Goal: Task Accomplishment & Management: Complete application form

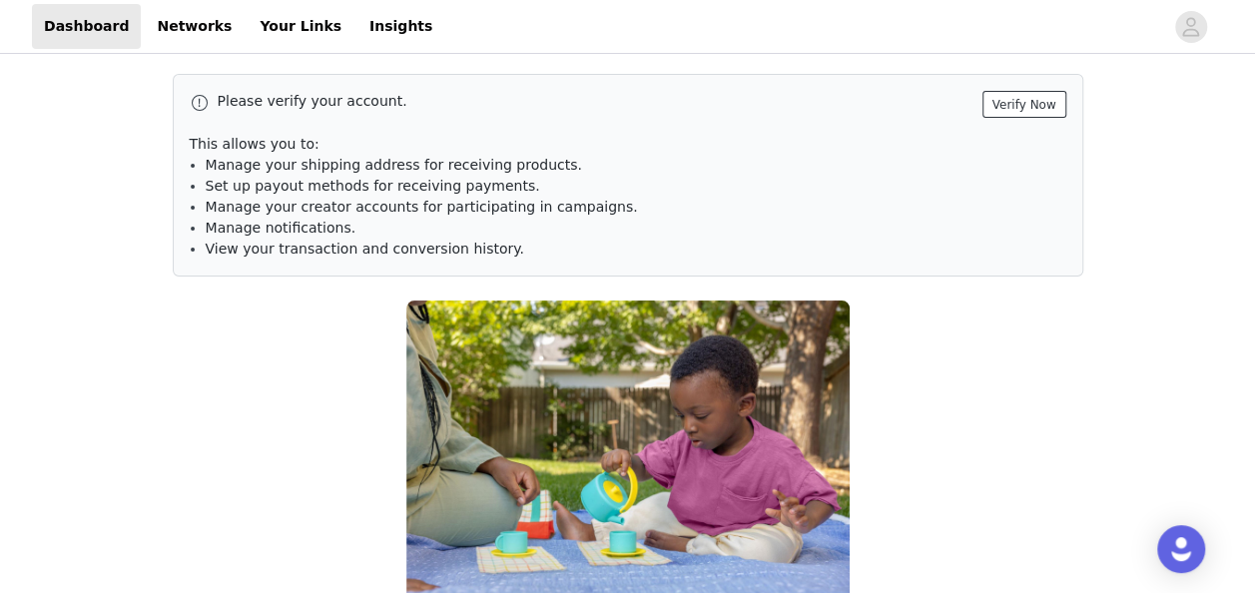
click at [1012, 103] on button "Verify Now" at bounding box center [1024, 104] width 84 height 27
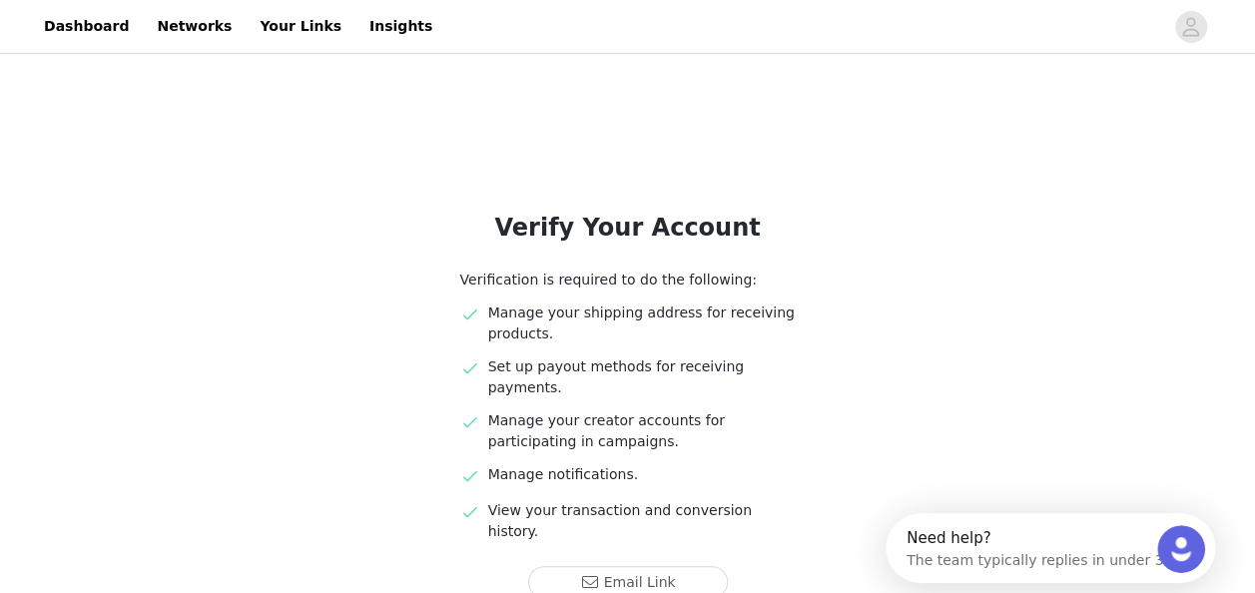
scroll to position [100, 0]
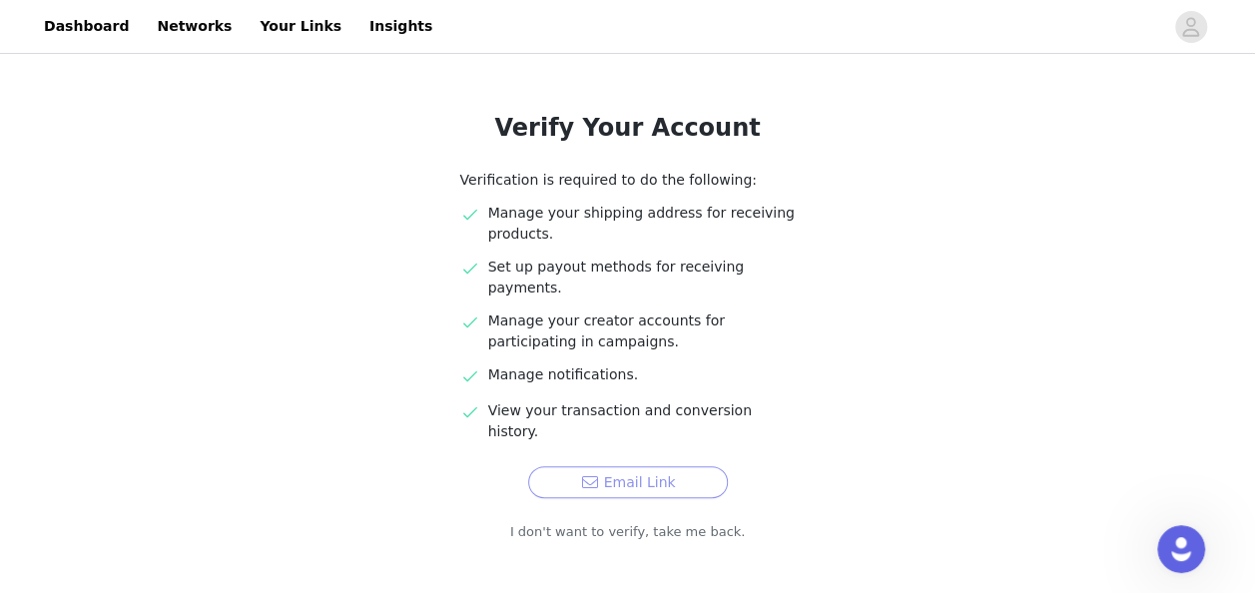
click at [674, 466] on button "Email Link" at bounding box center [628, 482] width 200 height 32
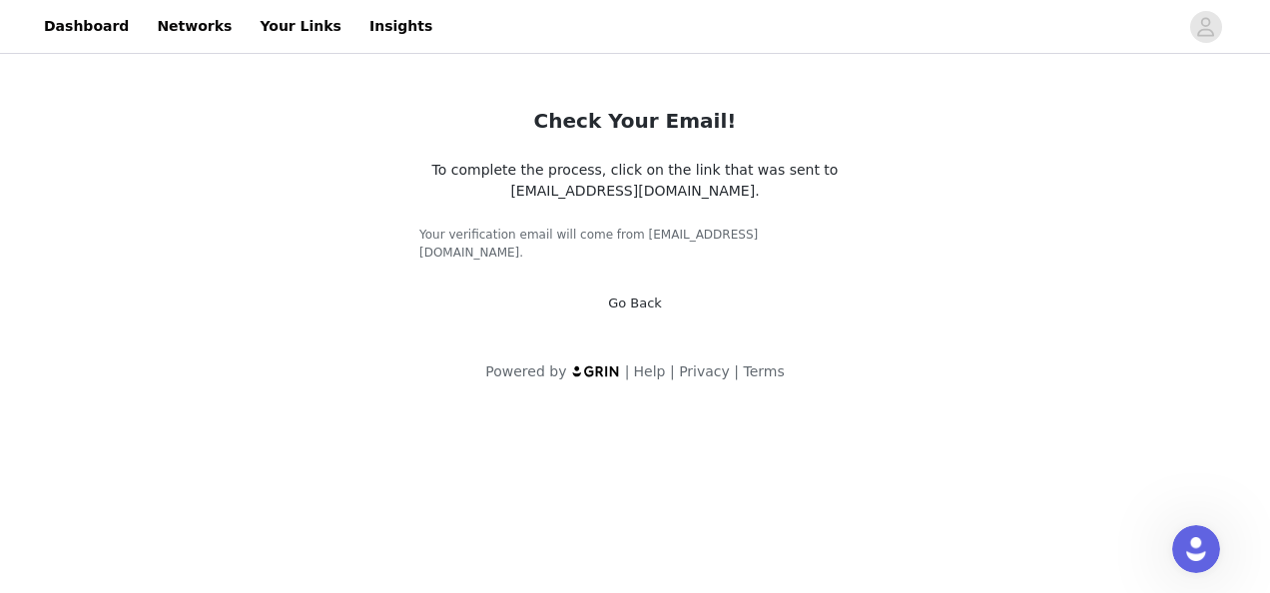
click at [661, 296] on div "Check Your Email! To complete the process, click on the link that was sent to […" at bounding box center [634, 198] width 479 height 280
click at [652, 296] on link "Go Back" at bounding box center [635, 303] width 54 height 15
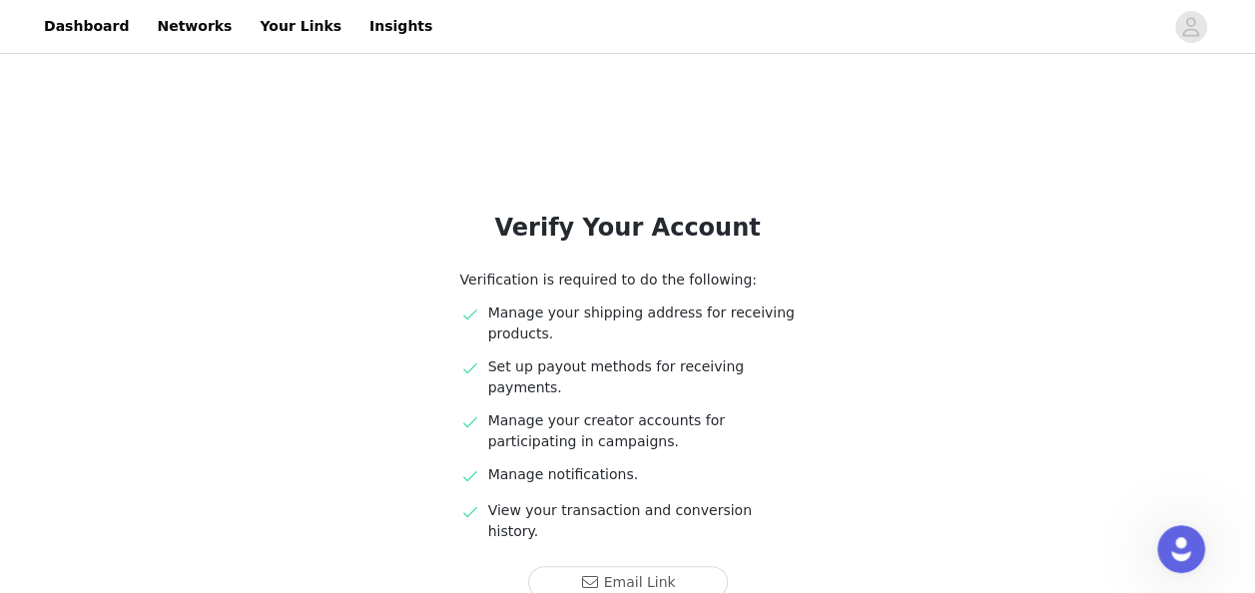
scroll to position [145, 0]
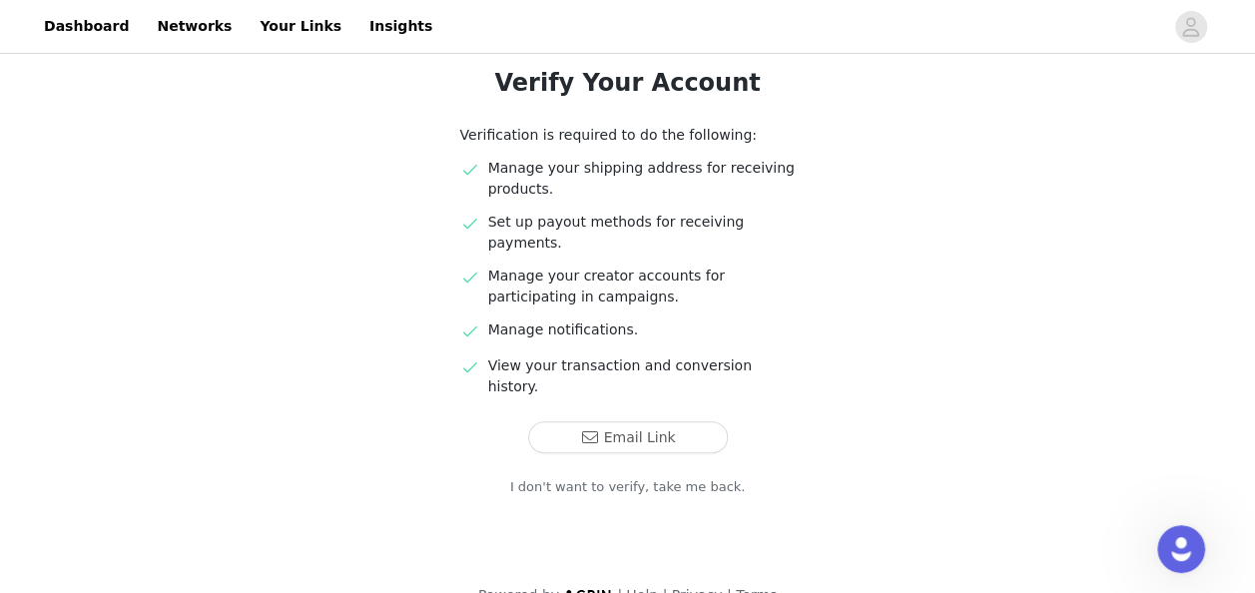
click at [645, 477] on link "I don't want to verify, take me back." at bounding box center [628, 487] width 236 height 20
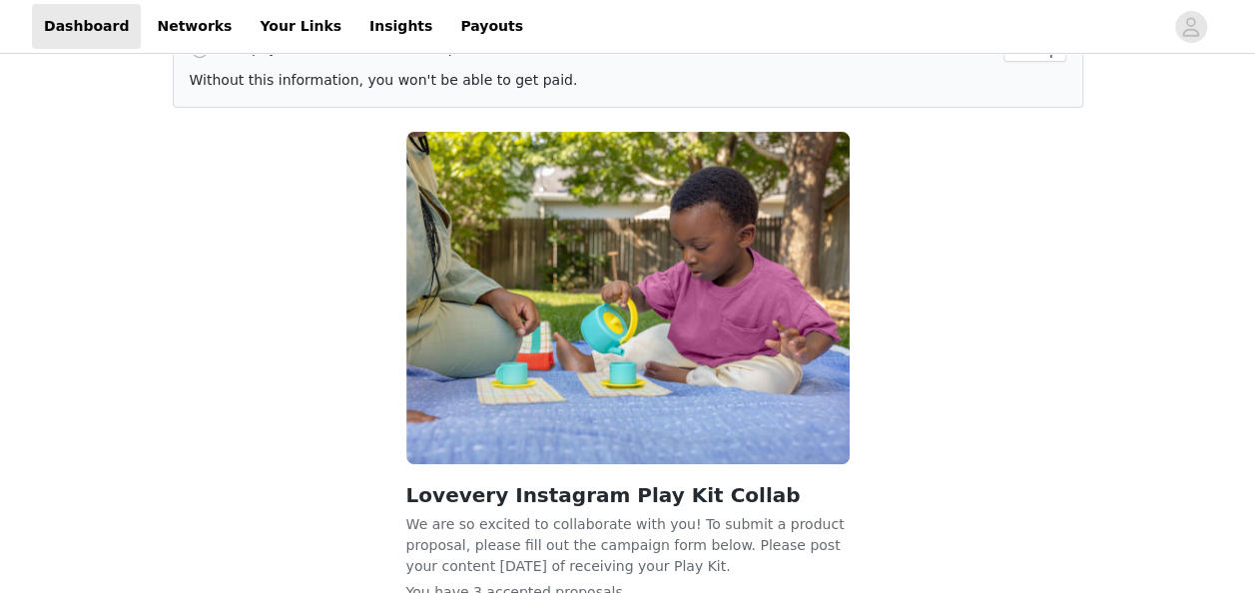
scroll to position [210, 0]
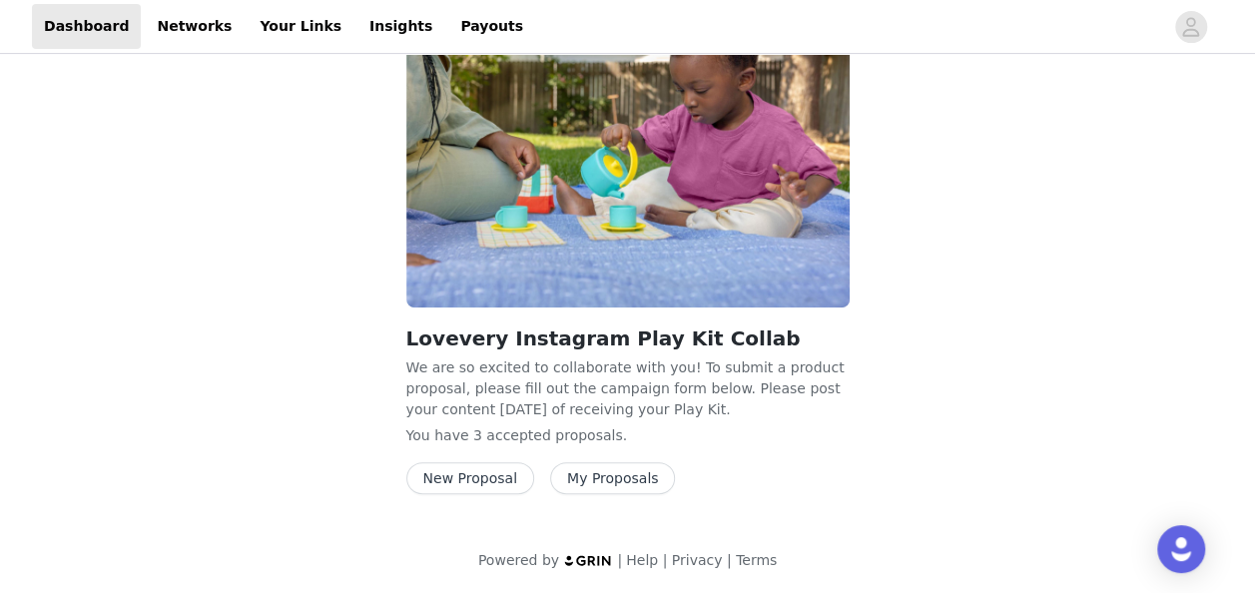
click at [472, 478] on button "New Proposal" at bounding box center [470, 478] width 128 height 32
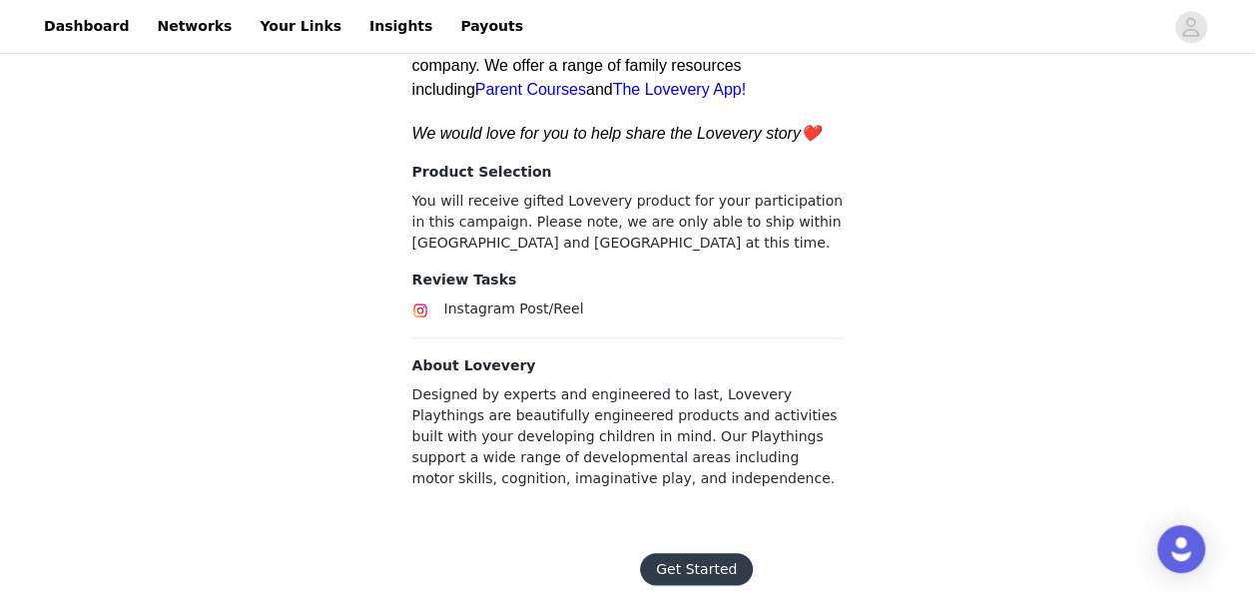
scroll to position [855, 0]
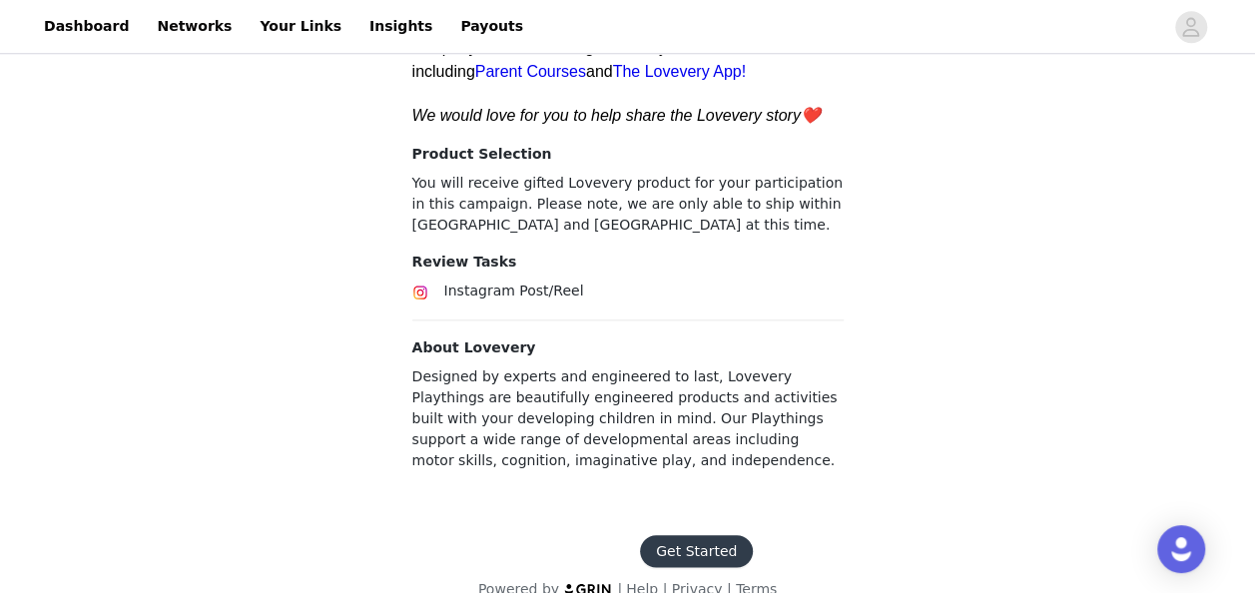
click at [671, 535] on button "Get Started" at bounding box center [696, 551] width 113 height 32
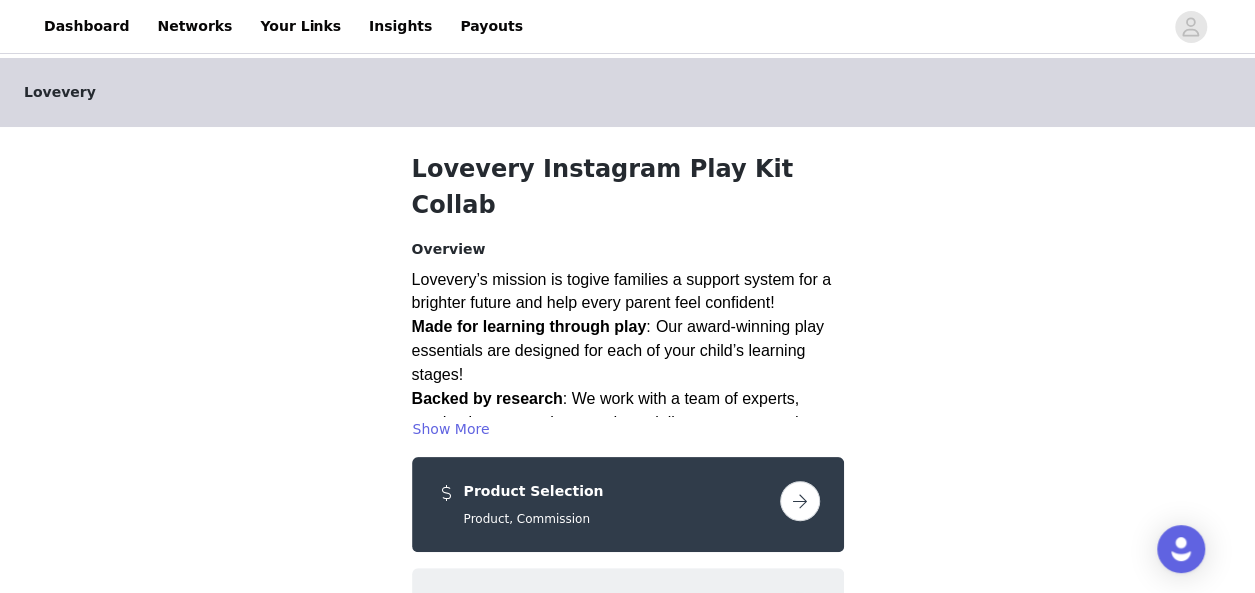
click at [806, 481] on button "button" at bounding box center [800, 501] width 40 height 40
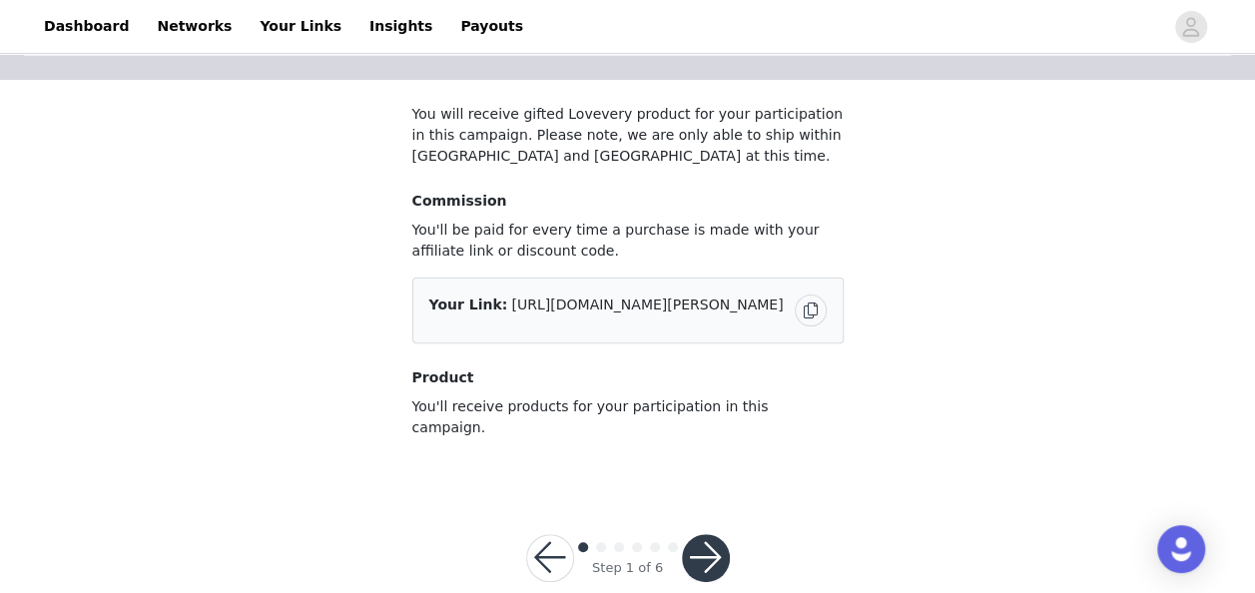
scroll to position [144, 0]
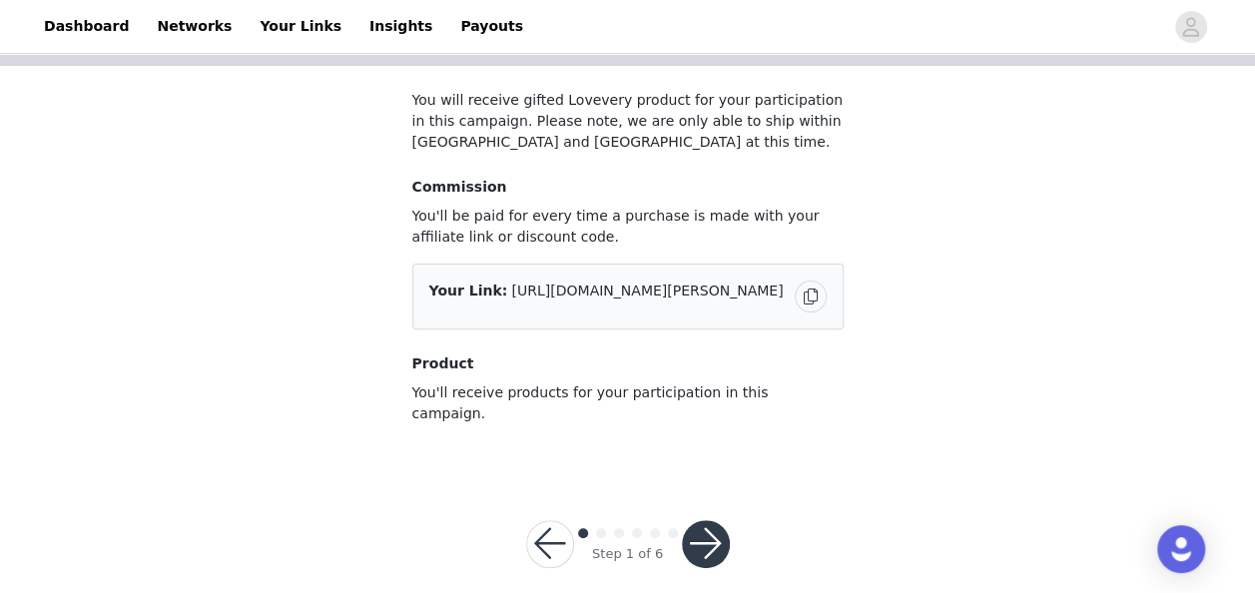
click at [713, 525] on button "button" at bounding box center [706, 544] width 48 height 48
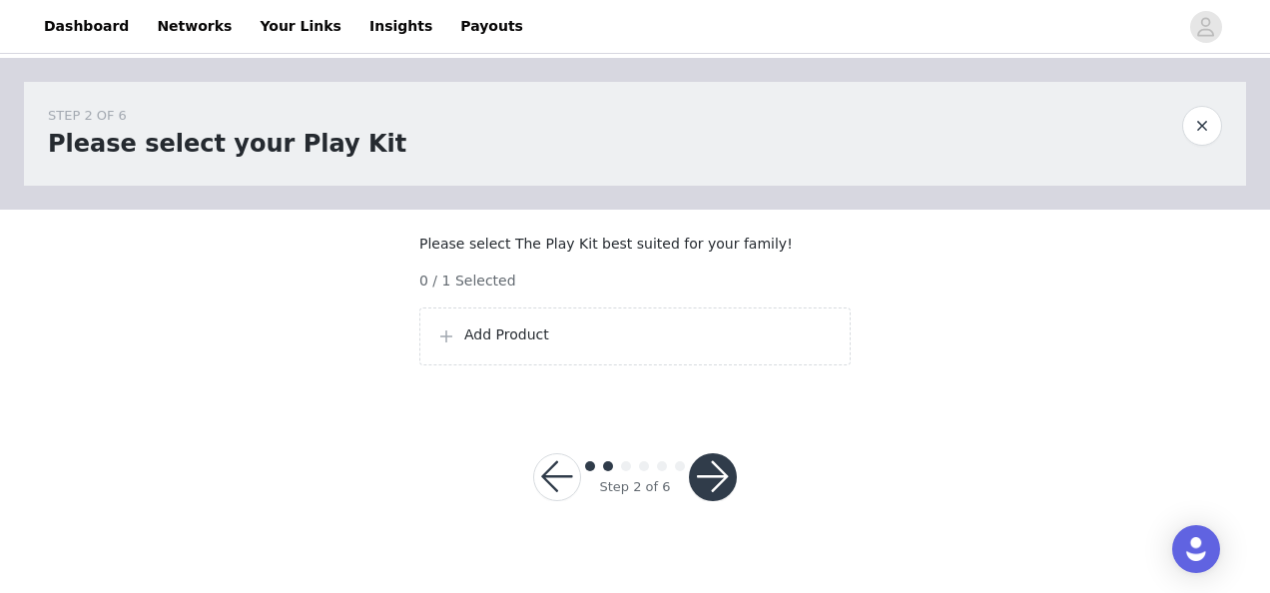
click at [582, 365] on div "Add Product" at bounding box center [634, 337] width 431 height 58
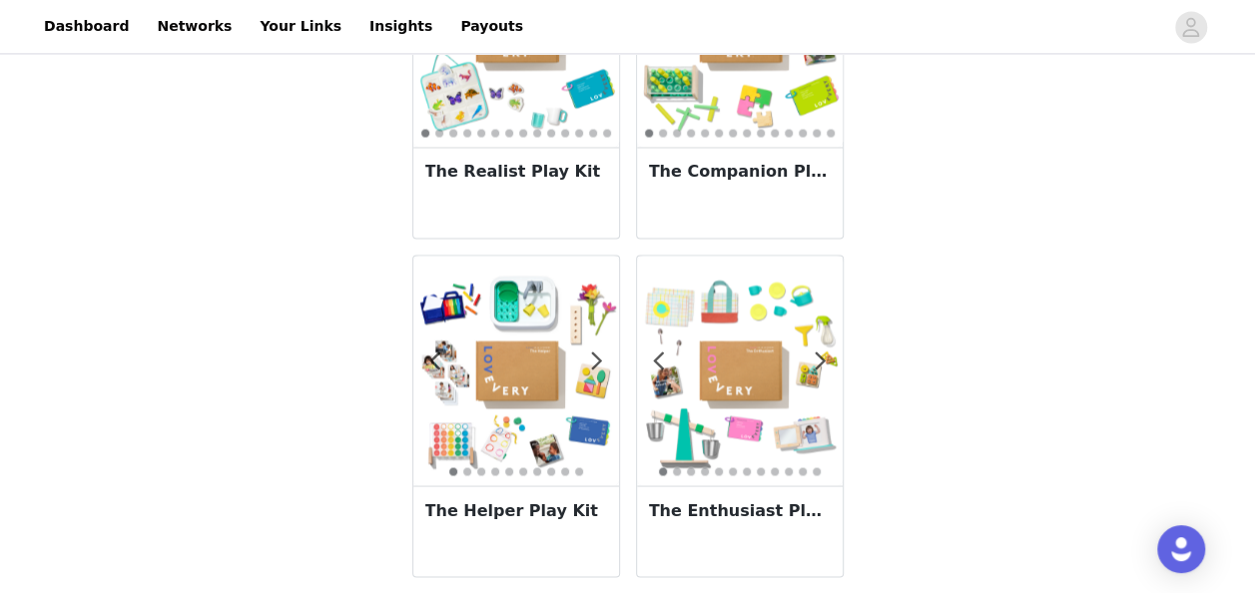
scroll to position [1598, 0]
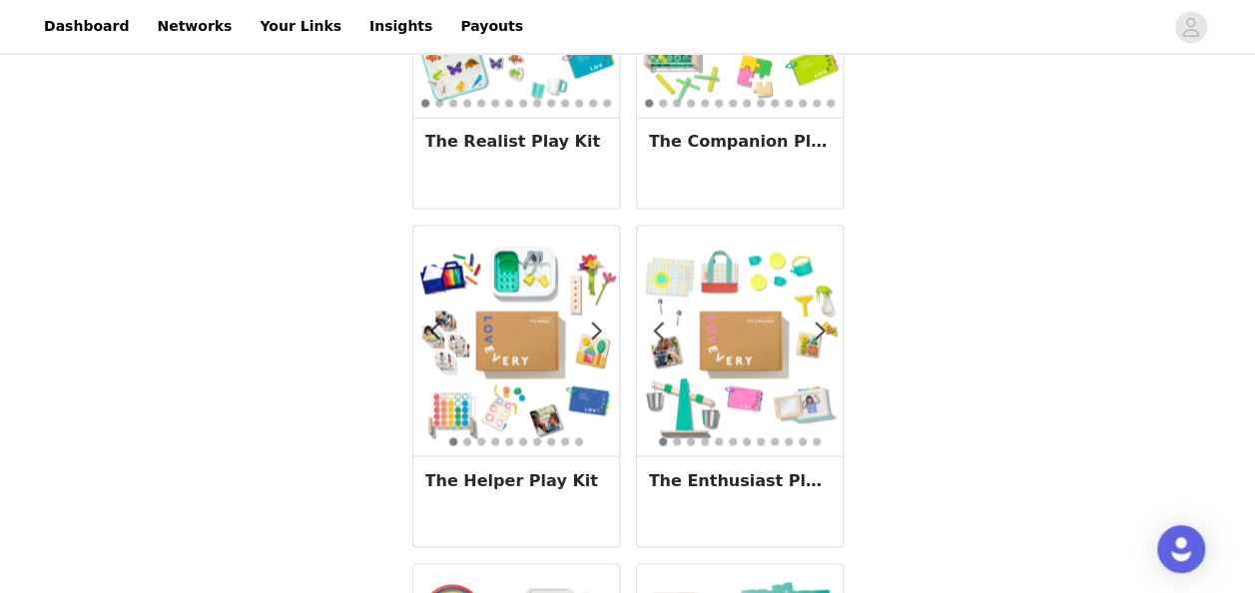
click at [755, 350] on img at bounding box center [740, 341] width 207 height 207
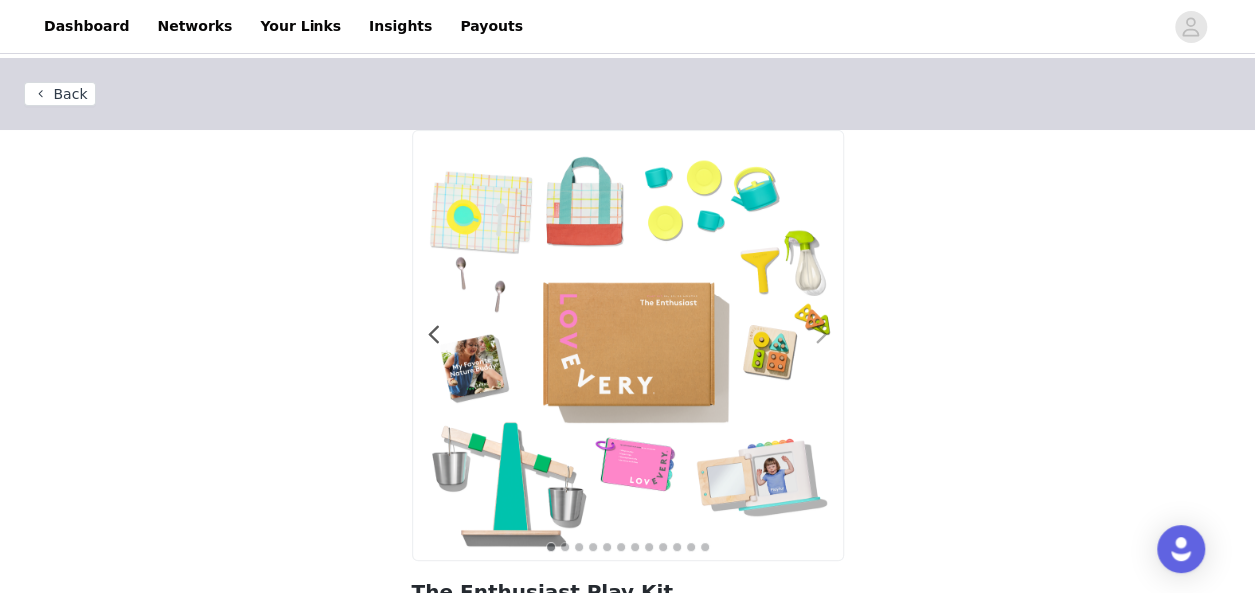
click at [823, 335] on span at bounding box center [822, 335] width 45 height 0
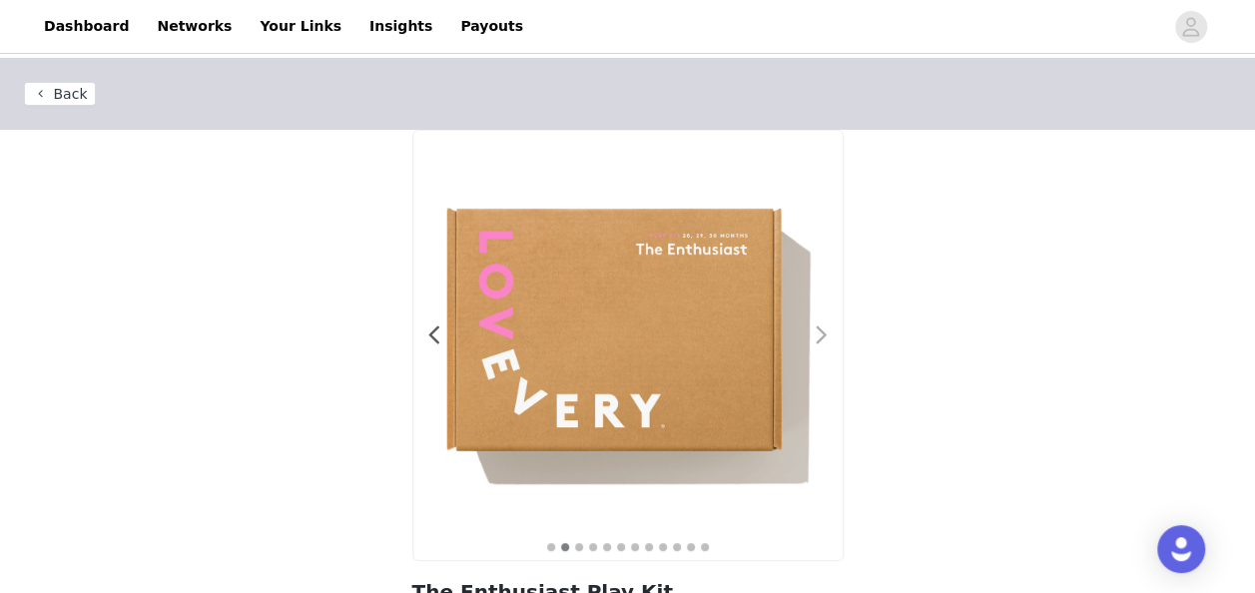
click at [823, 335] on span at bounding box center [822, 335] width 45 height 0
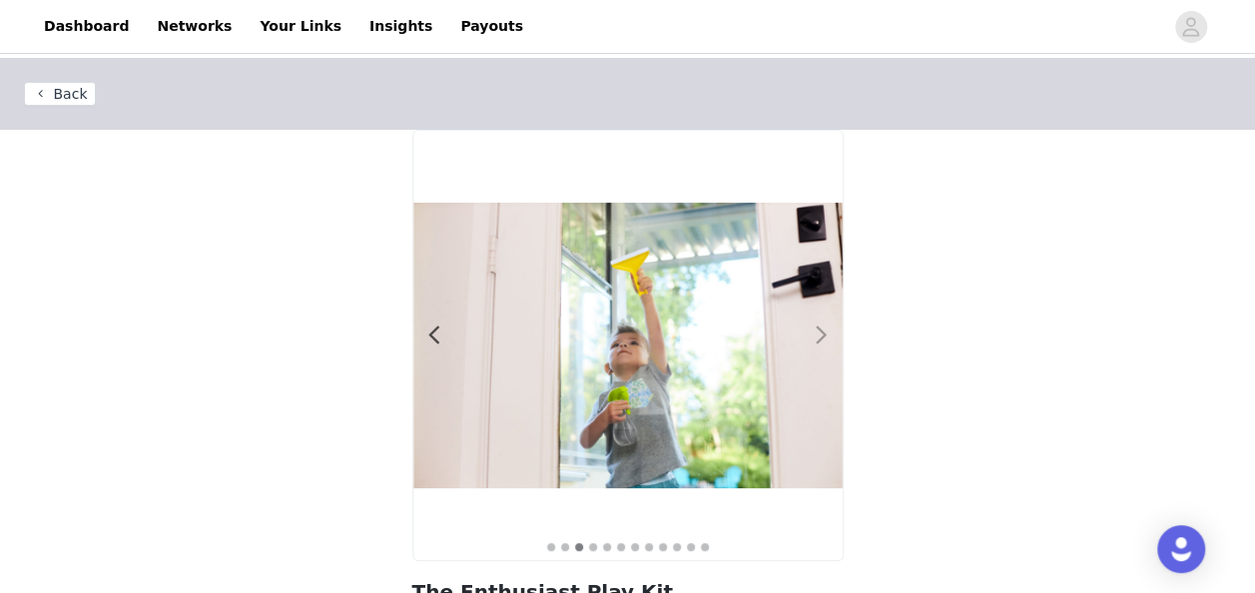
click at [823, 335] on span at bounding box center [822, 335] width 45 height 0
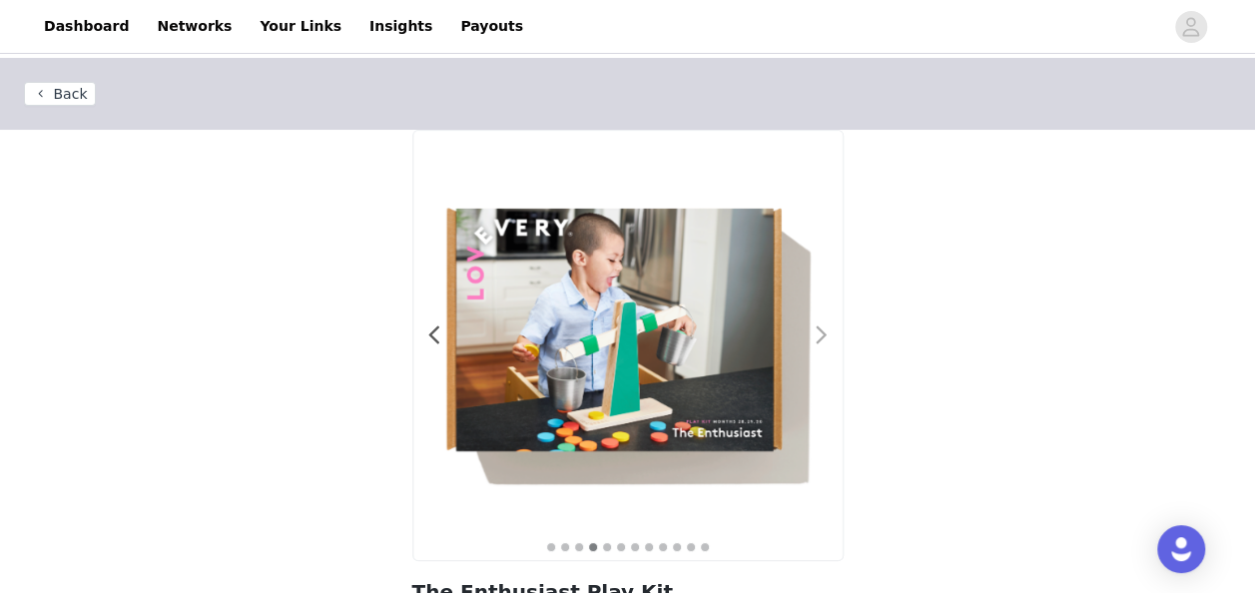
click at [822, 335] on span at bounding box center [822, 335] width 45 height 0
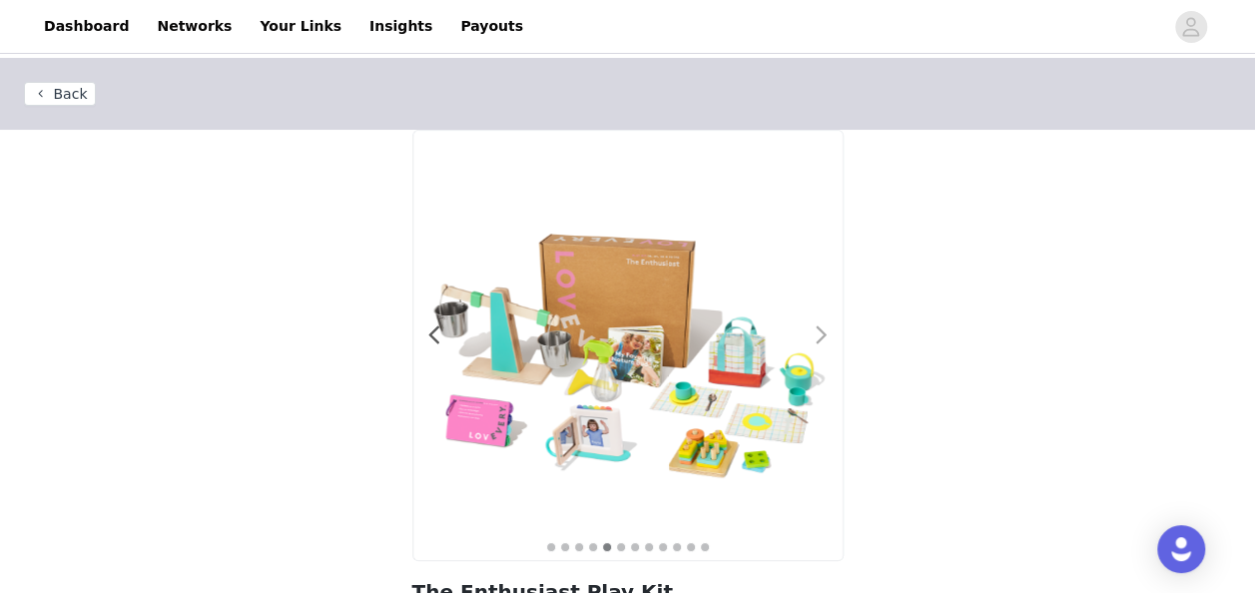
click at [822, 335] on span at bounding box center [822, 335] width 45 height 0
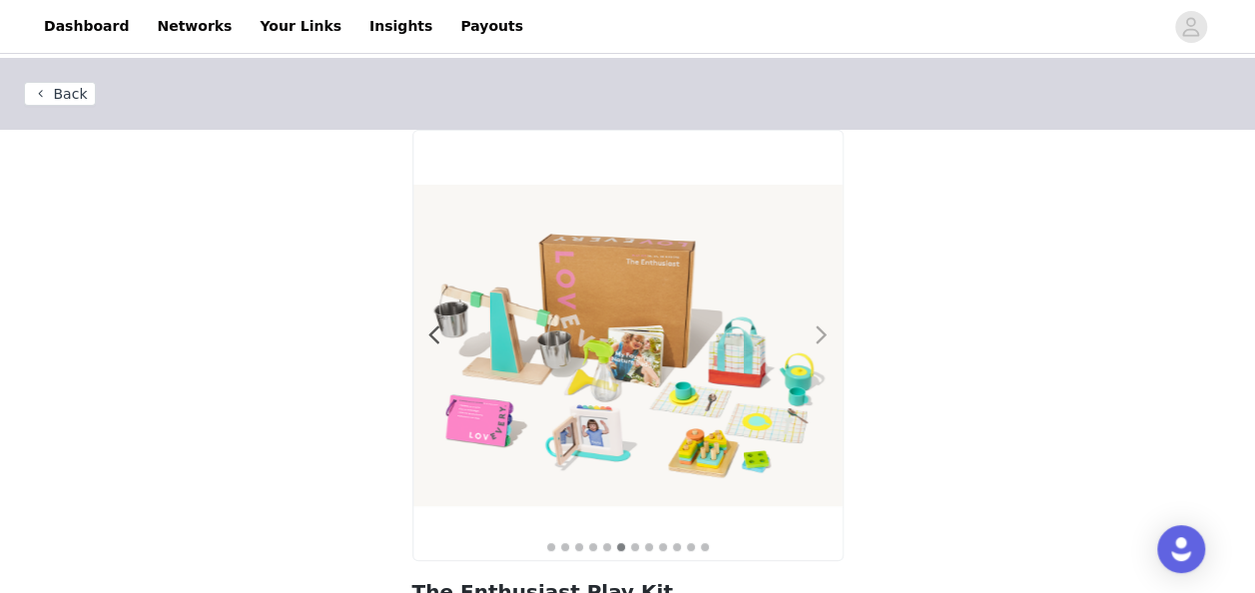
click at [822, 335] on span at bounding box center [822, 335] width 45 height 0
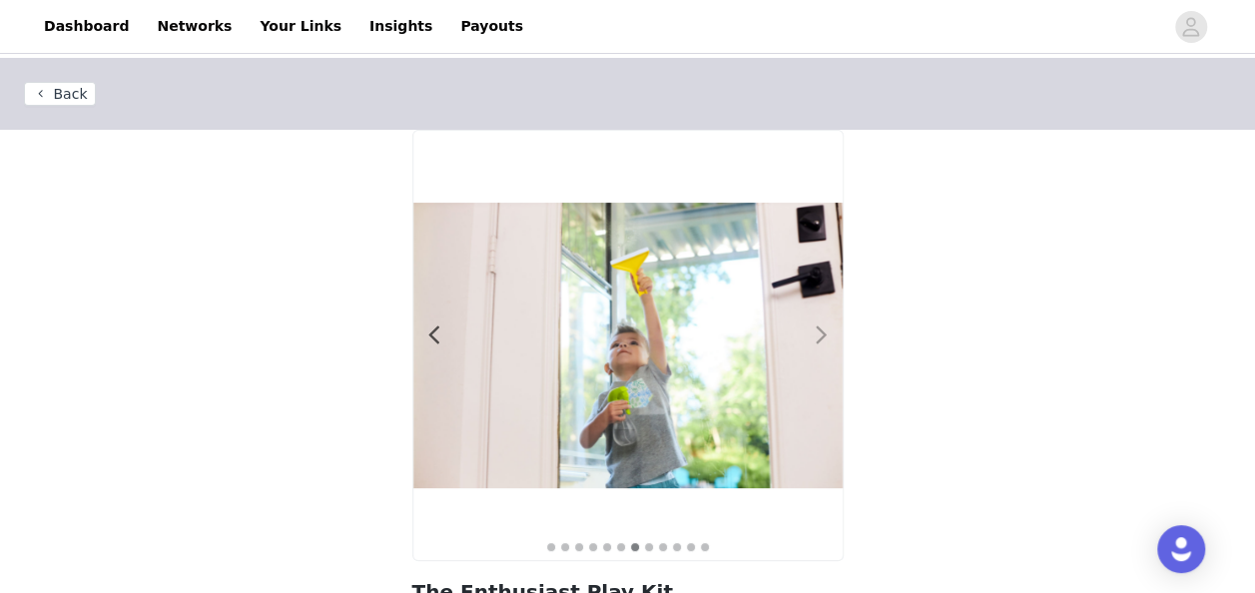
click at [822, 335] on span at bounding box center [822, 335] width 45 height 0
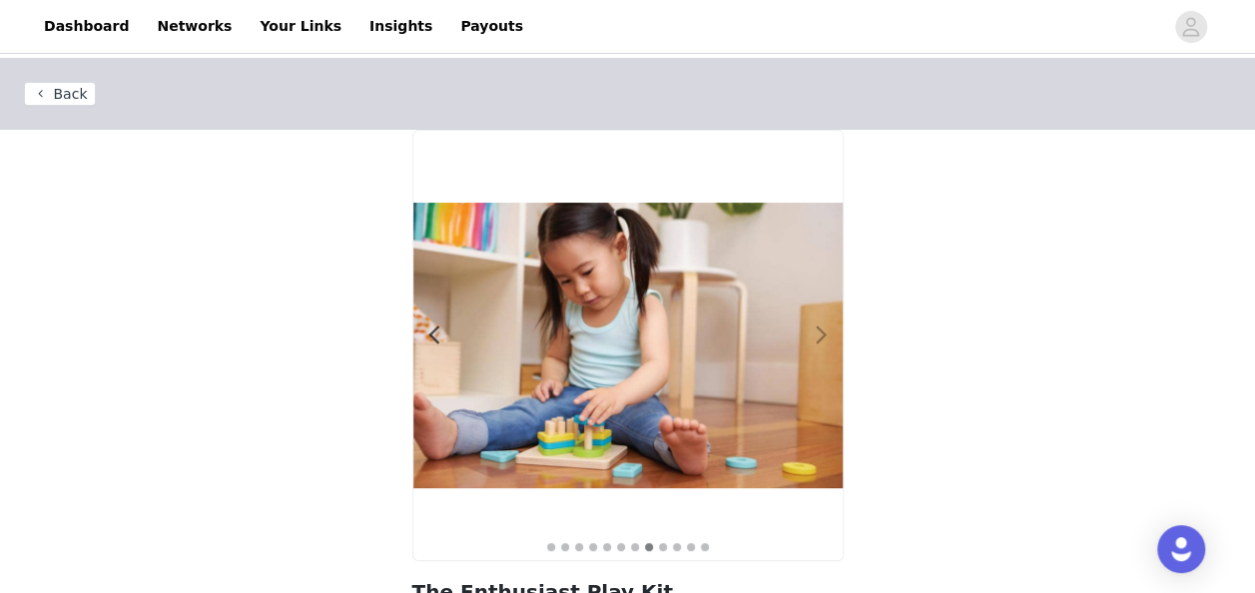
click at [822, 335] on span at bounding box center [822, 335] width 45 height 0
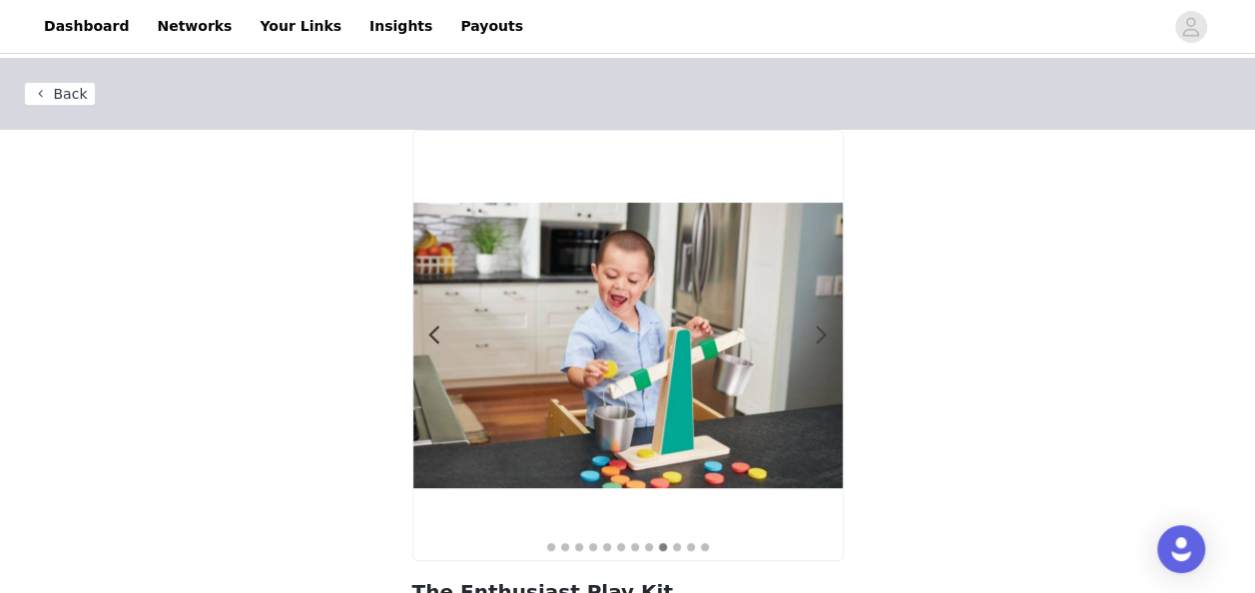
click at [821, 335] on span at bounding box center [822, 335] width 45 height 0
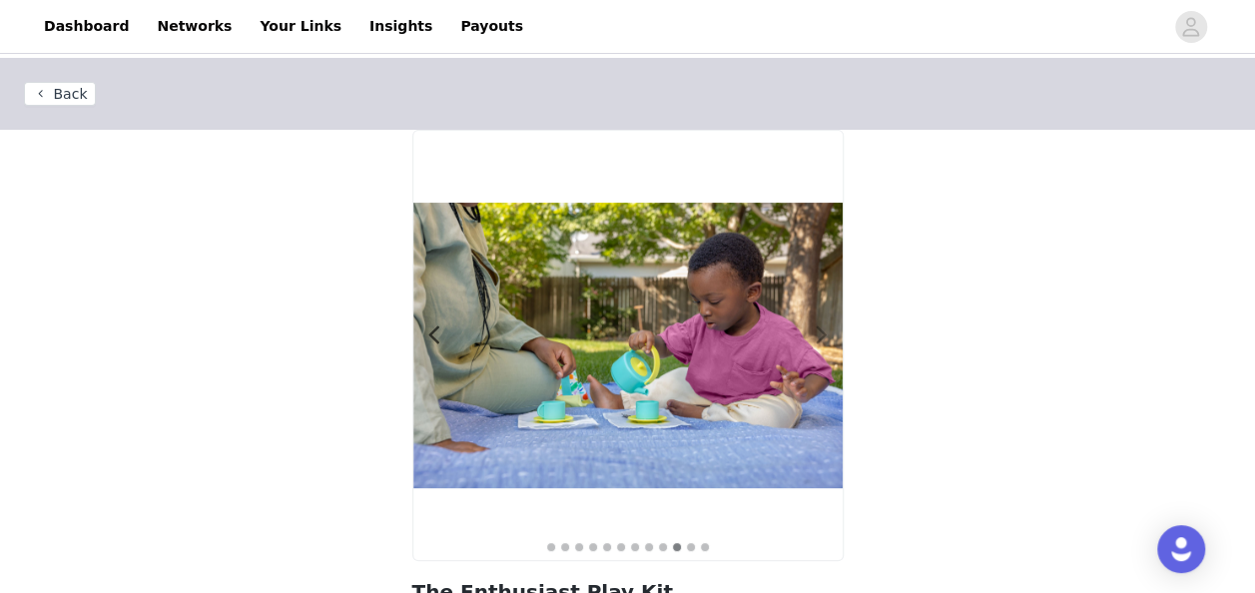
click at [821, 335] on span at bounding box center [822, 335] width 45 height 0
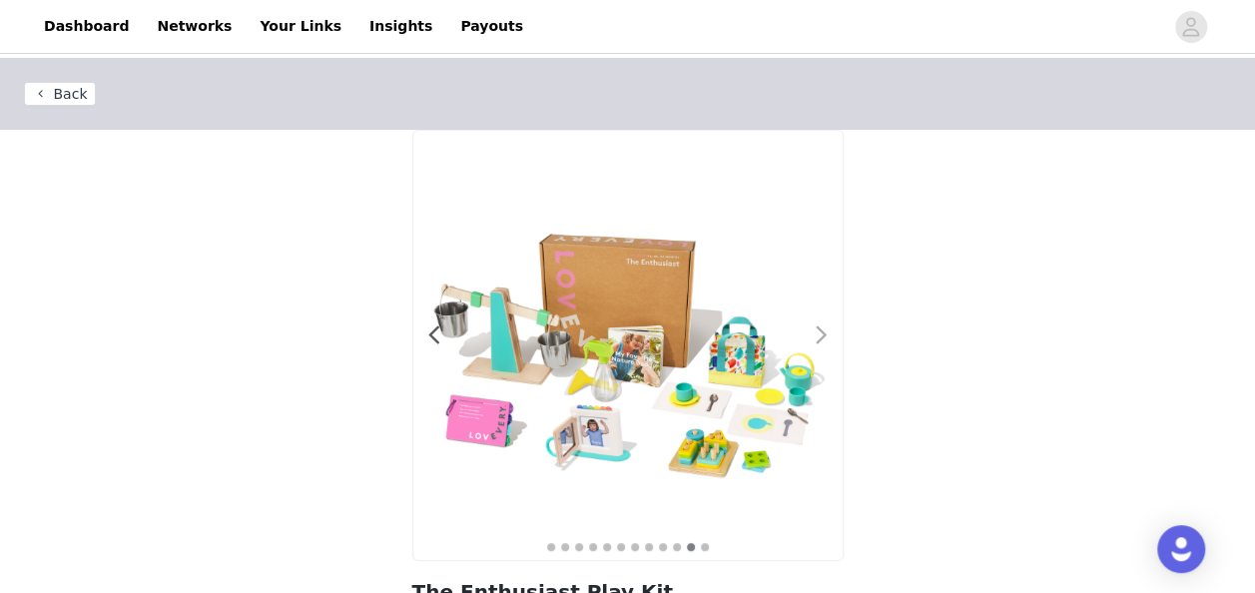
click at [820, 335] on span at bounding box center [822, 335] width 45 height 0
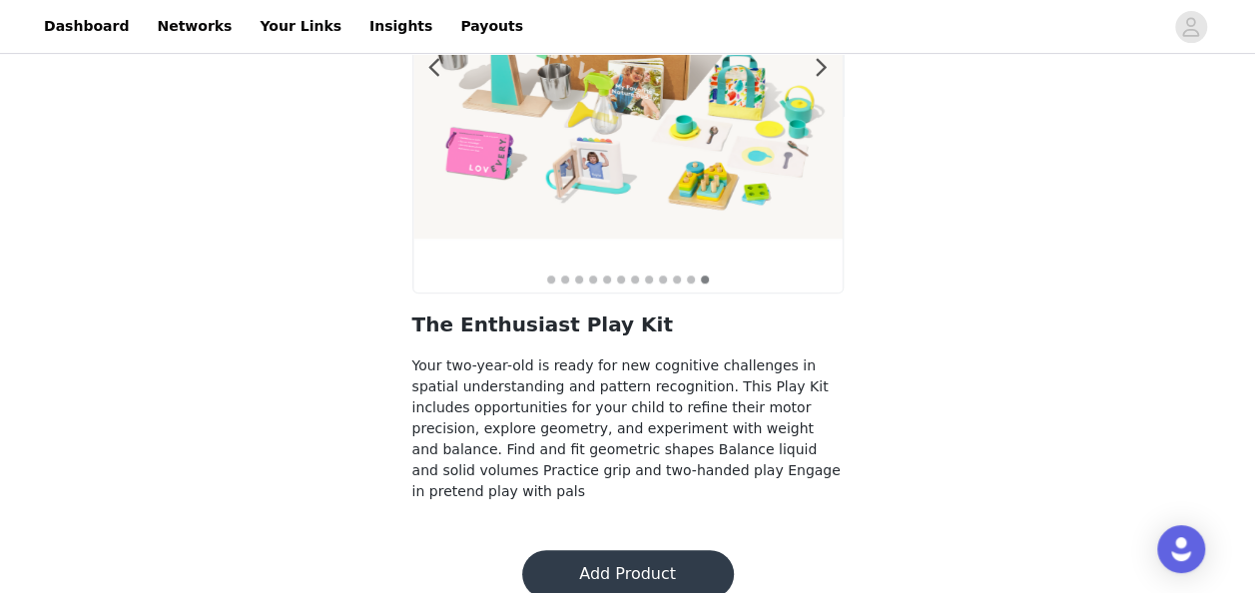
scroll to position [276, 0]
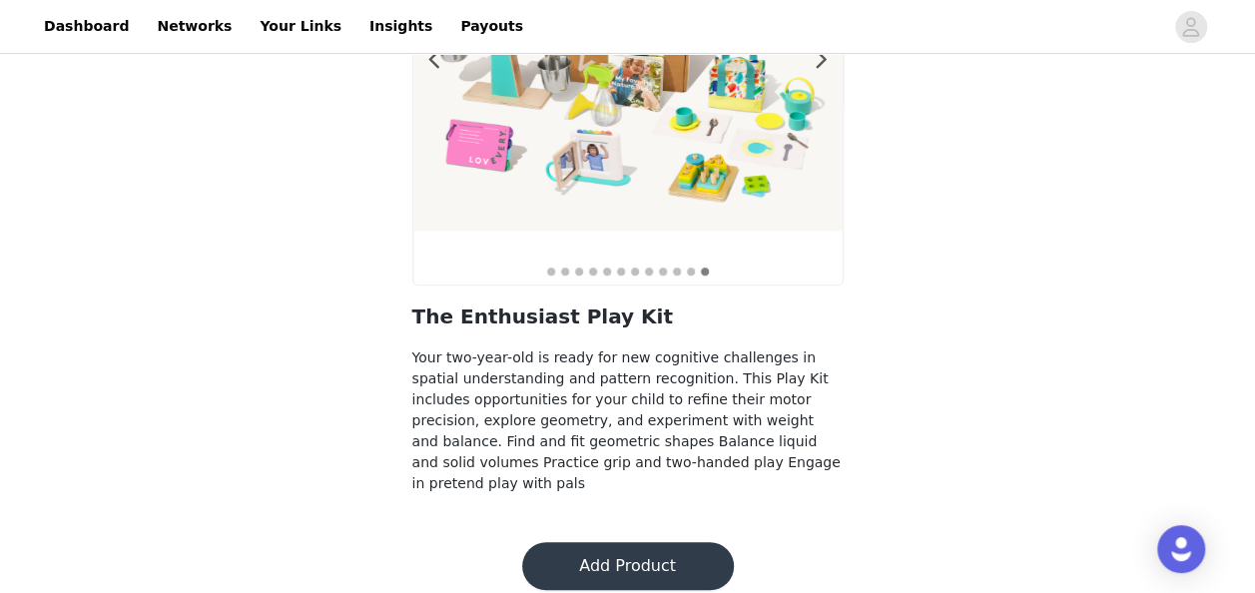
click at [697, 542] on button "Add Product" at bounding box center [628, 566] width 212 height 48
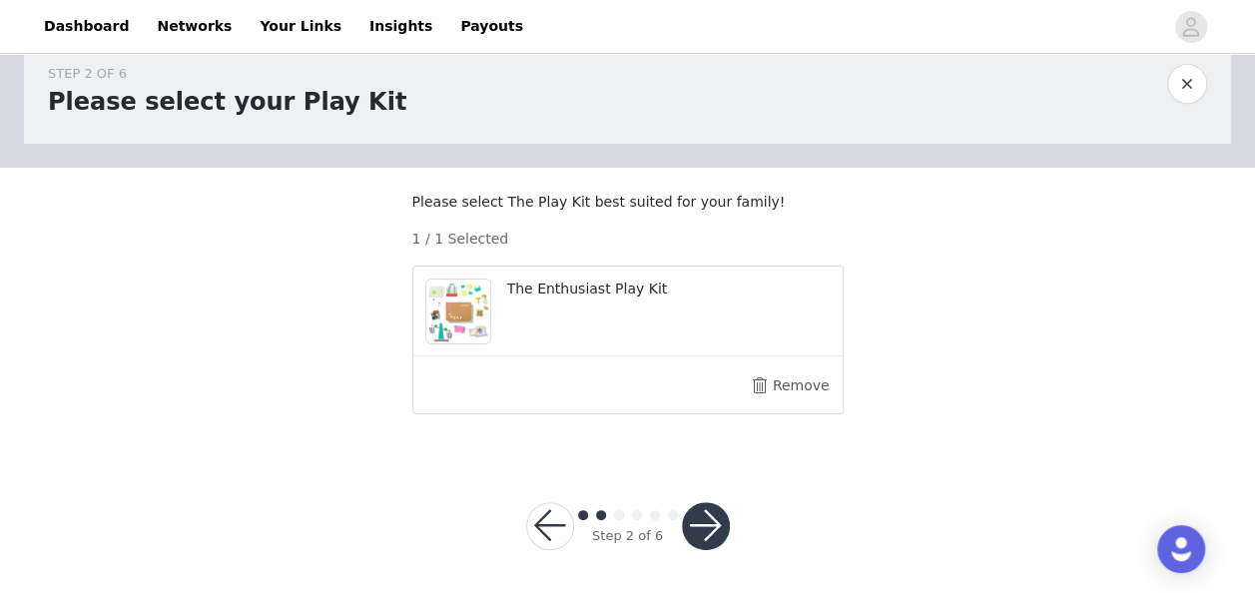
scroll to position [66, 0]
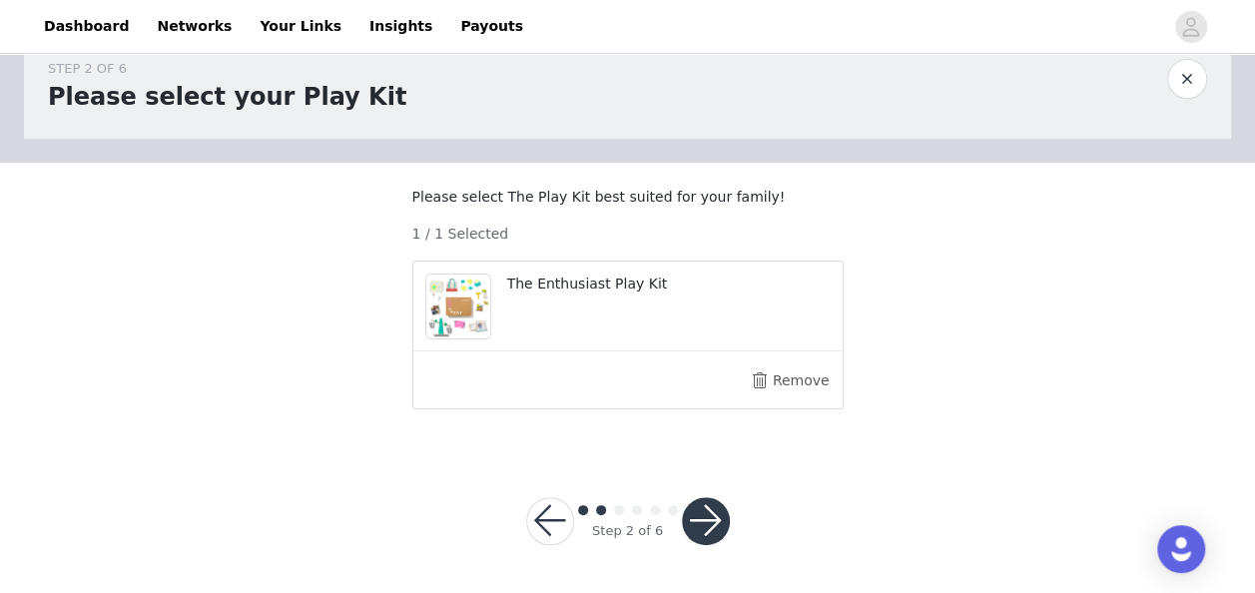
click at [708, 511] on button "button" at bounding box center [706, 521] width 48 height 48
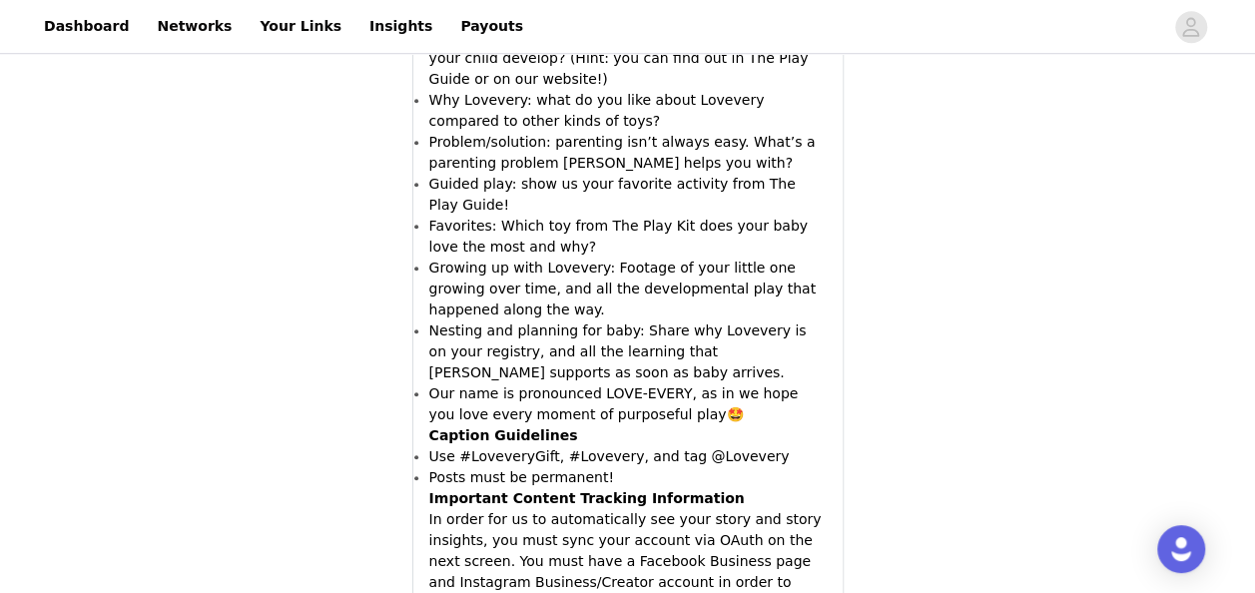
scroll to position [986, 0]
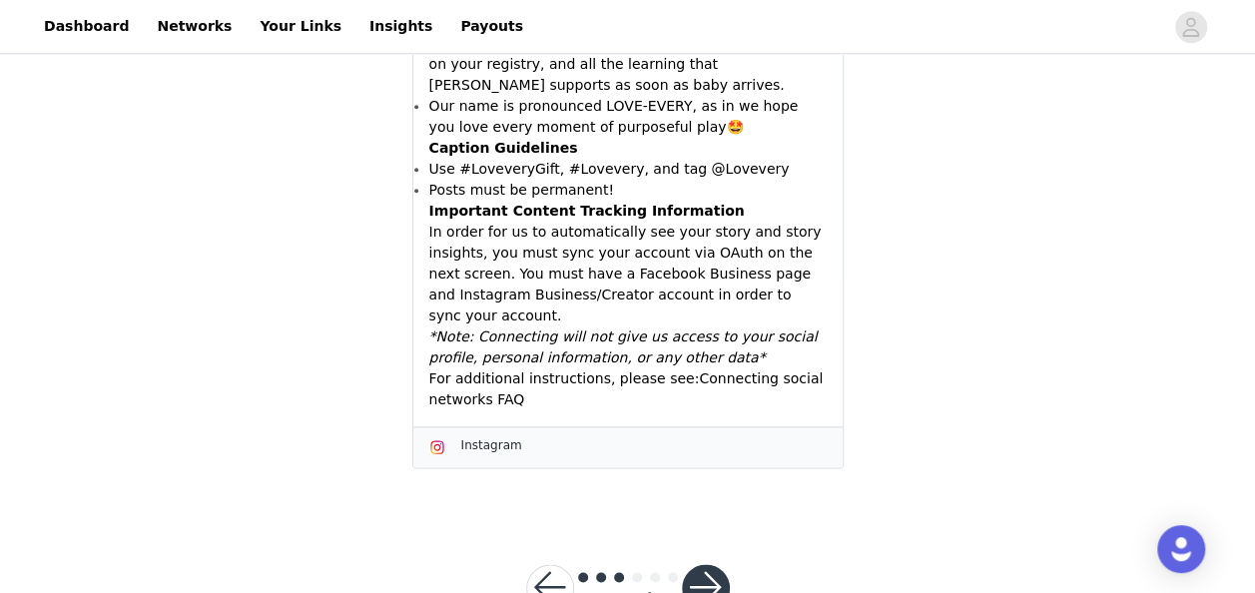
click at [708, 564] on button "button" at bounding box center [706, 588] width 48 height 48
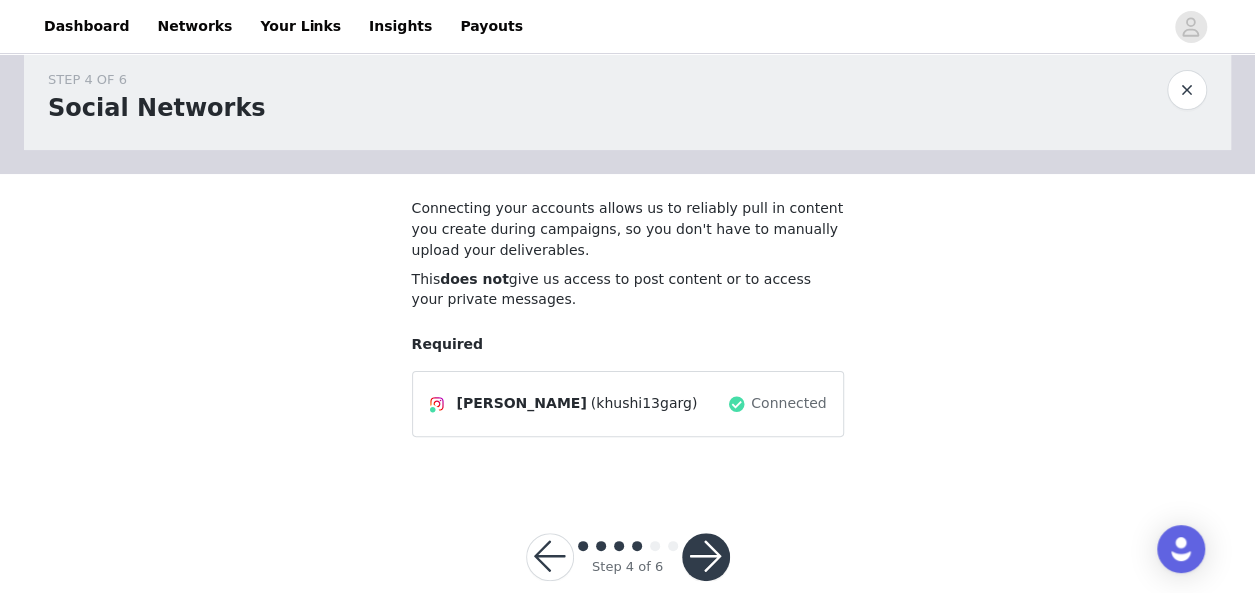
scroll to position [70, 0]
